Goal: Task Accomplishment & Management: Use online tool/utility

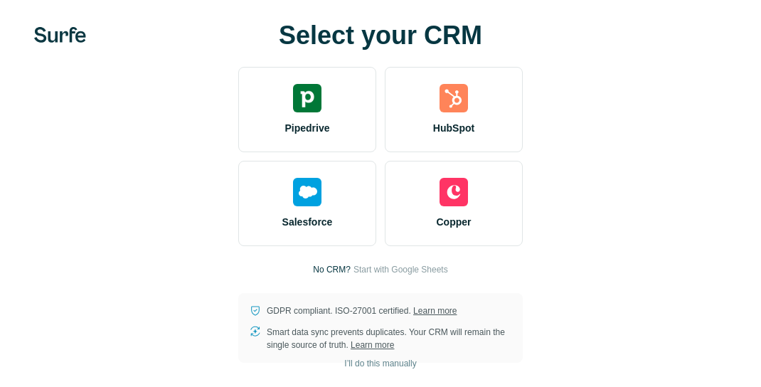
scroll to position [11, 0]
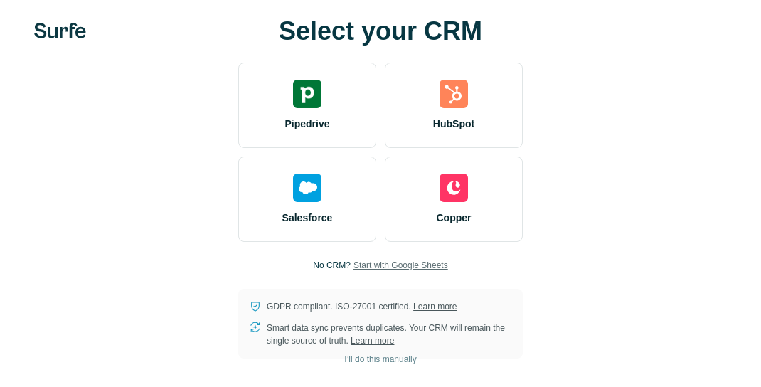
click at [409, 263] on span "Start with Google Sheets" at bounding box center [401, 265] width 95 height 13
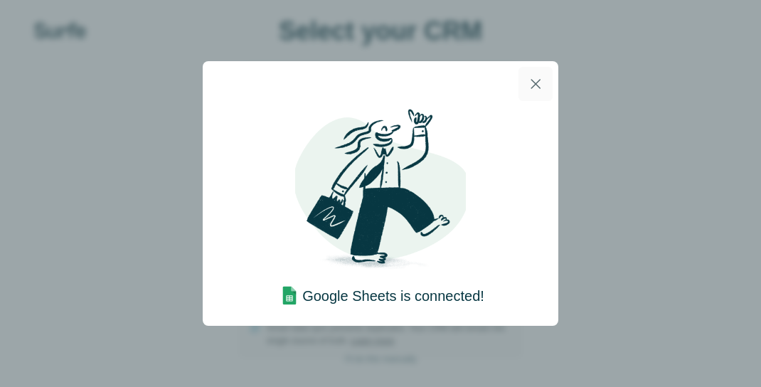
click at [533, 92] on button "button" at bounding box center [536, 84] width 34 height 34
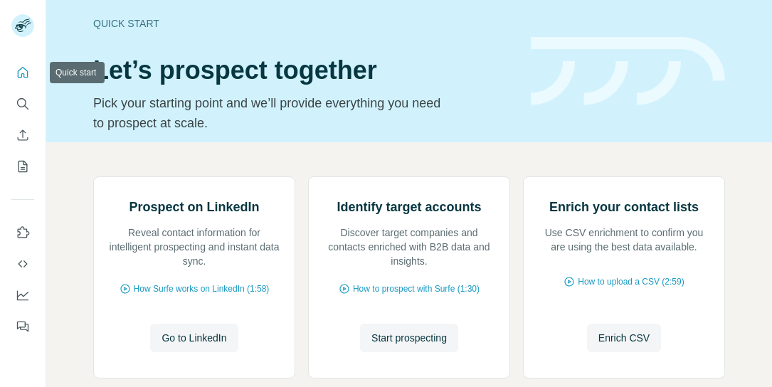
click at [32, 73] on button "Quick start" at bounding box center [22, 73] width 23 height 26
click at [18, 75] on icon "Quick start" at bounding box center [23, 72] width 14 height 14
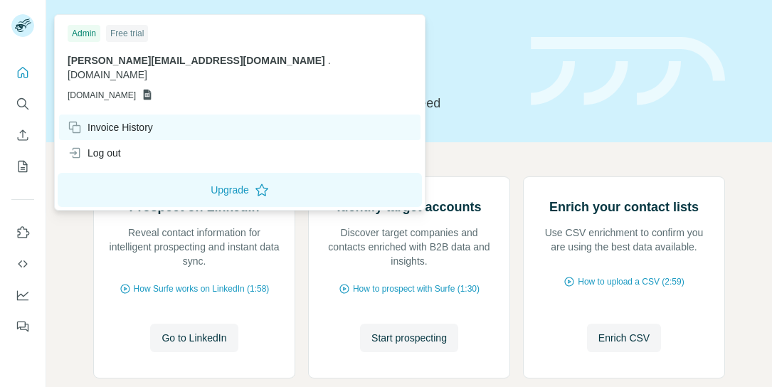
click at [125, 120] on div "Invoice History" at bounding box center [110, 127] width 85 height 14
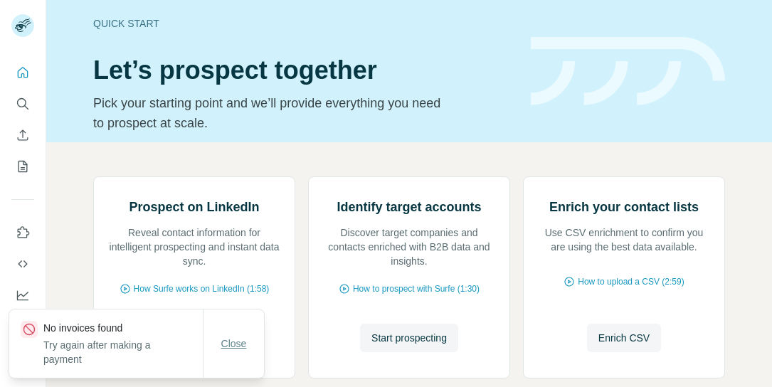
click at [223, 349] on span "Close" at bounding box center [234, 344] width 26 height 14
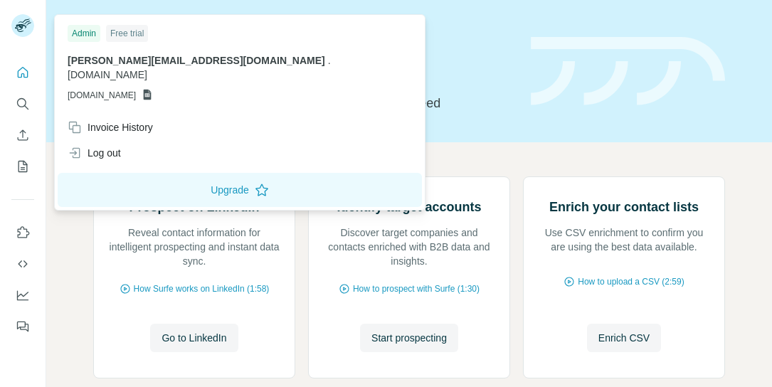
click at [85, 33] on div "Admin" at bounding box center [84, 33] width 33 height 17
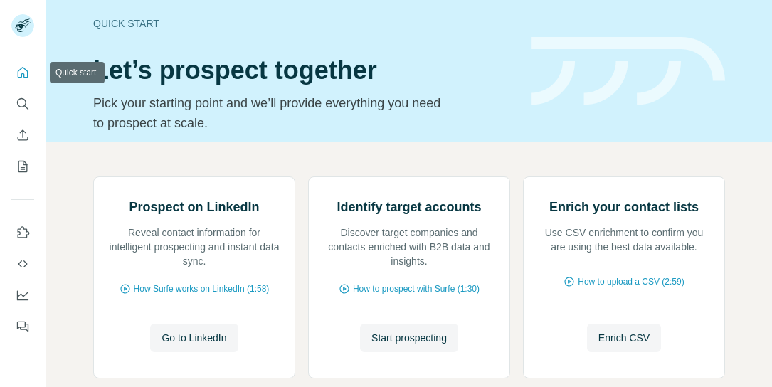
click at [17, 66] on icon "Quick start" at bounding box center [23, 72] width 14 height 14
click at [23, 102] on icon "Search" at bounding box center [23, 104] width 14 height 14
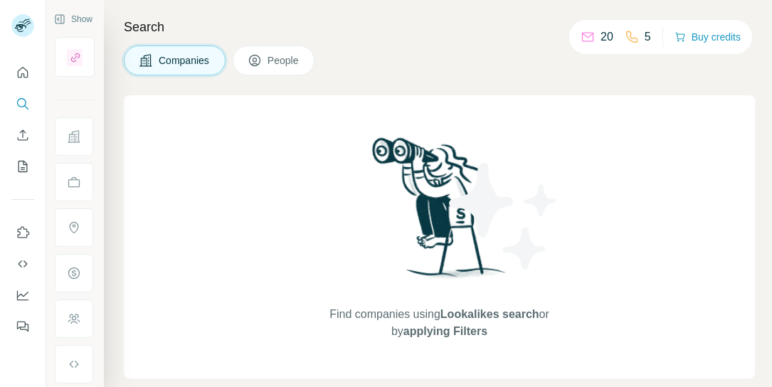
click at [596, 40] on div "20" at bounding box center [597, 36] width 33 height 17
click at [291, 65] on span "People" at bounding box center [284, 60] width 33 height 14
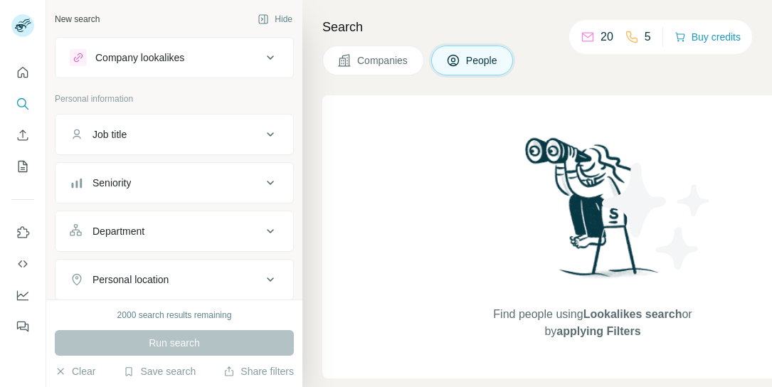
click at [613, 35] on div "20 5" at bounding box center [616, 37] width 70 height 20
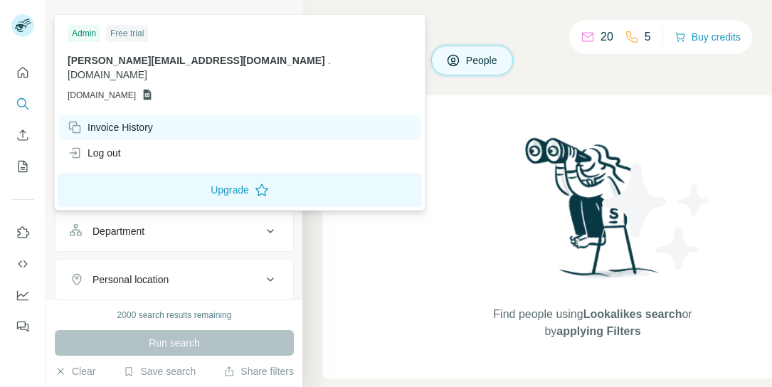
click at [117, 120] on div "Invoice History" at bounding box center [110, 127] width 85 height 14
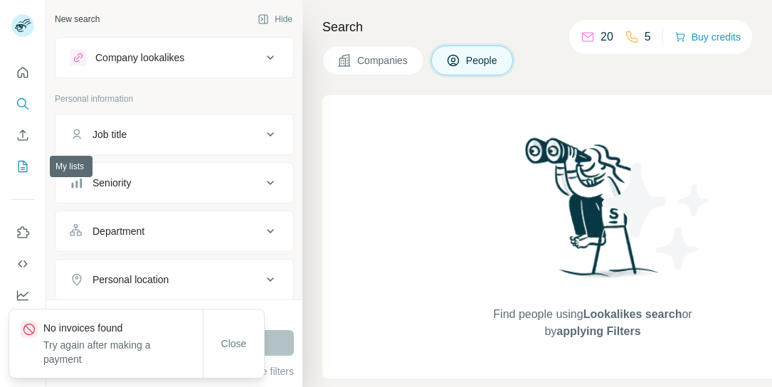
click at [27, 165] on icon "My lists" at bounding box center [22, 166] width 9 height 11
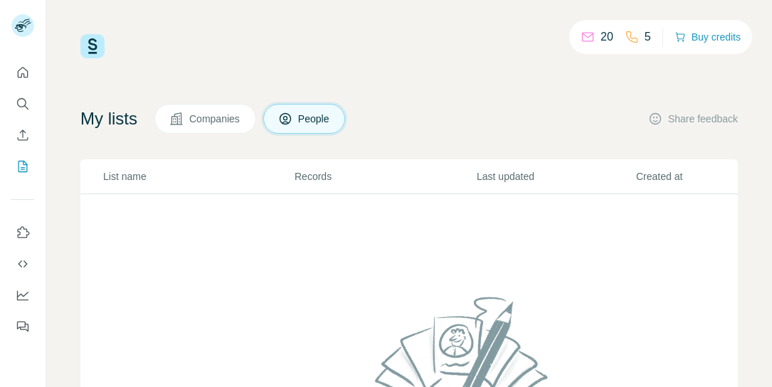
click at [295, 173] on p "Records" at bounding box center [385, 176] width 181 height 14
